Goal: Task Accomplishment & Management: Complete application form

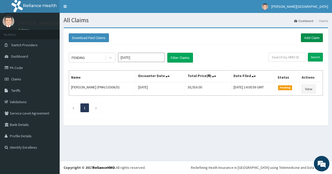
click at [310, 39] on link "Add Claim" at bounding box center [312, 37] width 22 height 9
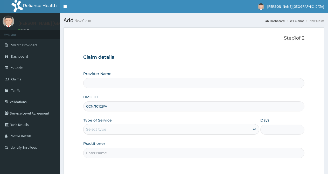
type input "CCN/10128/A"
click at [97, 128] on div "Select type" at bounding box center [96, 129] width 20 height 5
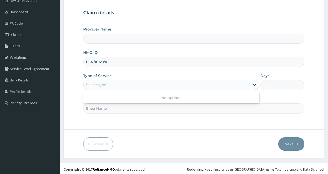
scroll to position [46, 0]
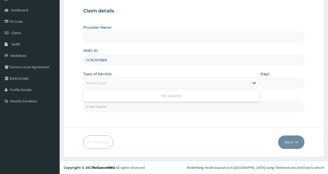
click at [96, 83] on div "Select type" at bounding box center [96, 83] width 20 height 5
click at [98, 108] on input "Practitioner" at bounding box center [193, 107] width 221 height 10
type input "DR MADUBUIKE"
click at [99, 81] on div "Select type" at bounding box center [96, 83] width 20 height 5
click at [274, 86] on input "Days" at bounding box center [282, 83] width 44 height 10
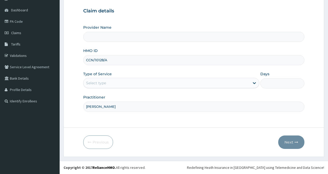
type input "1"
click at [129, 84] on div "Select type" at bounding box center [166, 83] width 166 height 8
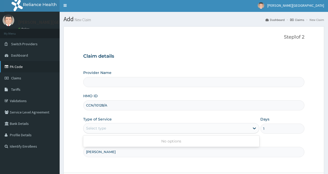
scroll to position [0, 0]
